Goal: Task Accomplishment & Management: Use online tool/utility

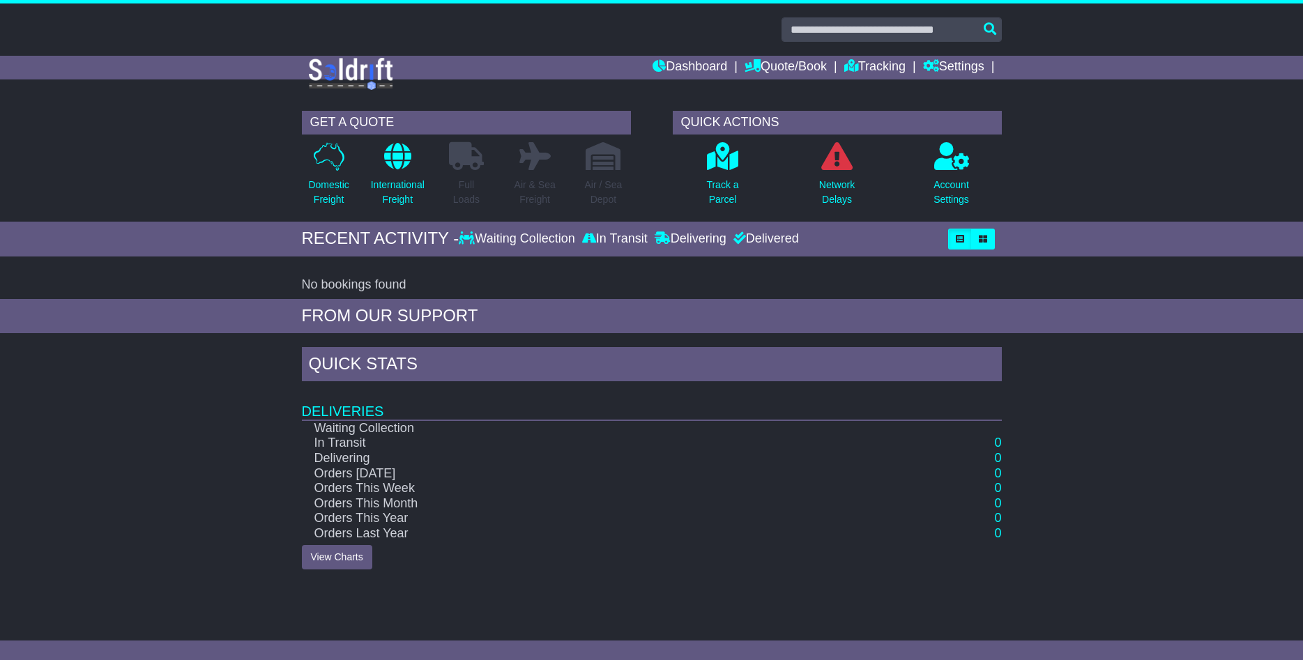
click at [333, 175] on link "Domestic Freight" at bounding box center [328, 177] width 42 height 73
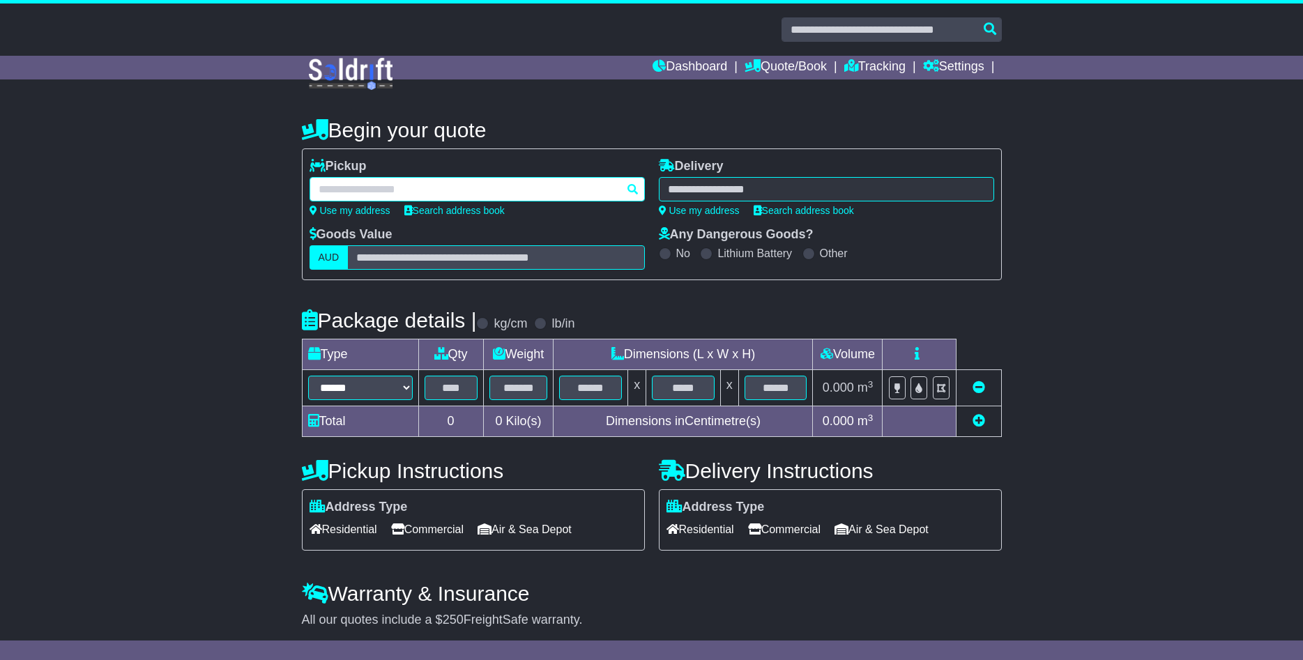
click at [360, 194] on div at bounding box center [476, 189] width 335 height 24
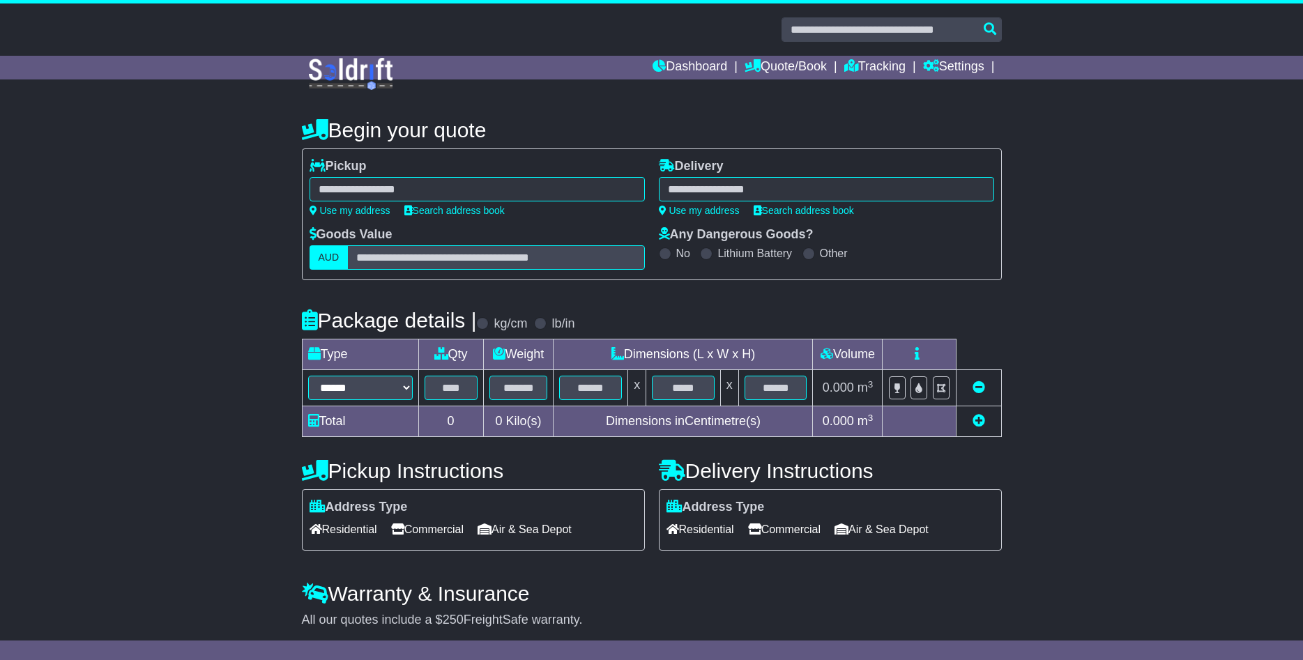
click at [441, 187] on div at bounding box center [476, 189] width 335 height 24
